Goal: Obtain resource: Obtain resource

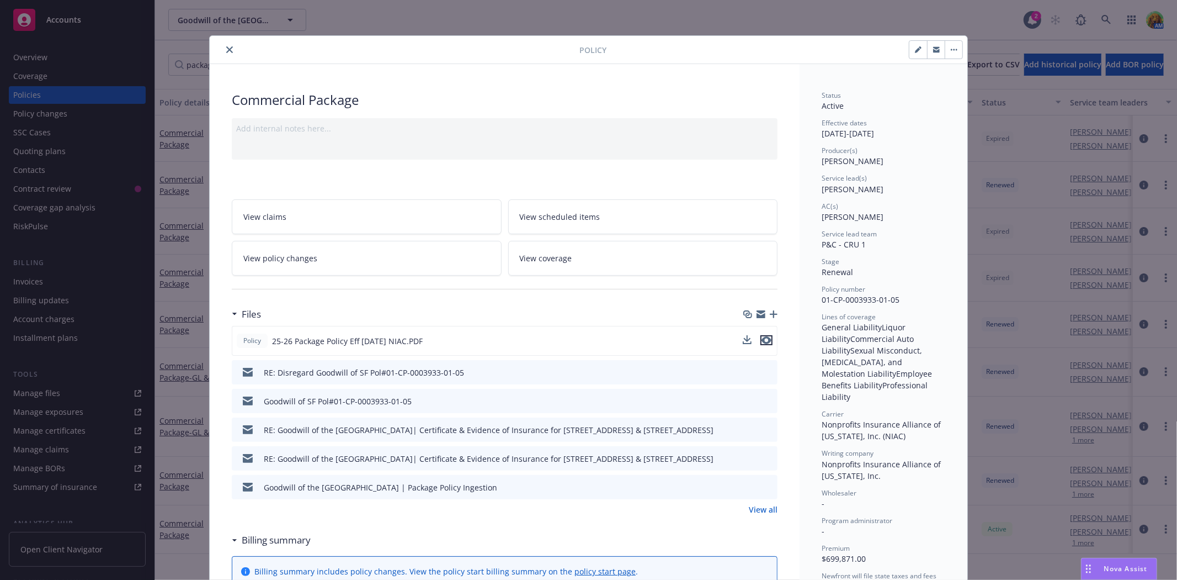
click at [766, 338] on icon "preview file" at bounding box center [767, 340] width 10 height 8
